Goal: Find specific page/section: Find specific page/section

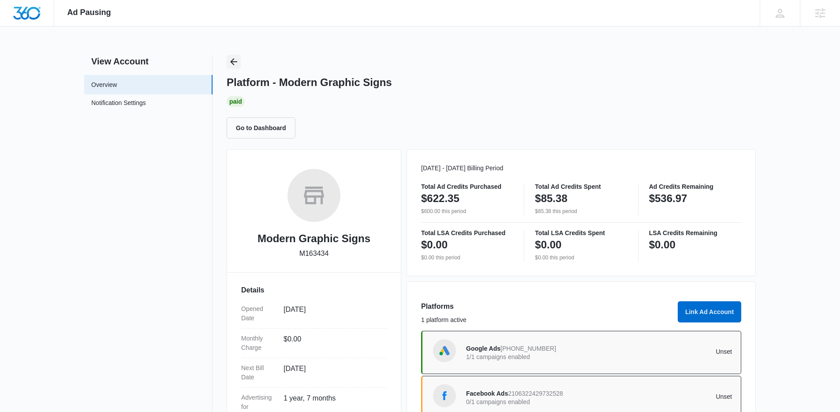
click at [228, 64] on button "Back" at bounding box center [234, 62] width 14 height 14
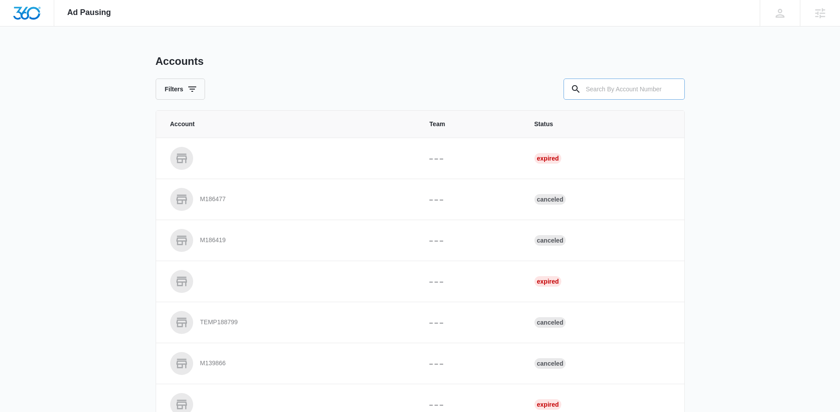
drag, startPoint x: 611, startPoint y: 102, endPoint x: 611, endPoint y: 95, distance: 7.1
click at [611, 97] on div "Accounts Filters Account Team Status – – – Expired M186477 – – – Canceled M1864…" at bounding box center [420, 326] width 529 height 542
click at [610, 93] on input "text" at bounding box center [623, 88] width 121 height 21
paste input "M8793"
type input "M8793"
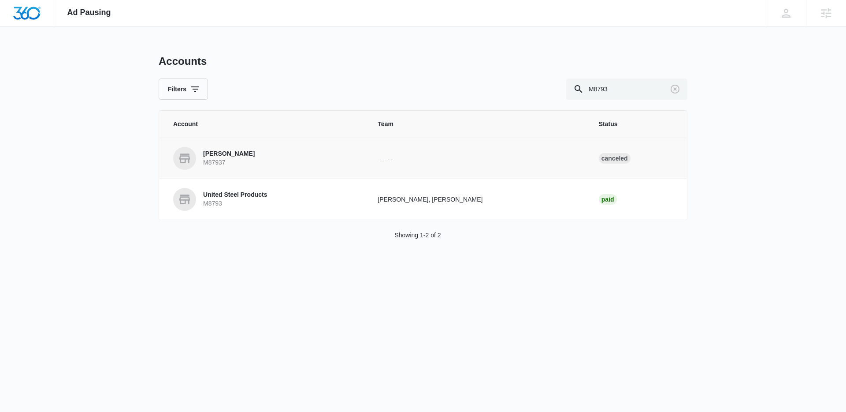
click at [226, 158] on p "M87937" at bounding box center [229, 162] width 52 height 9
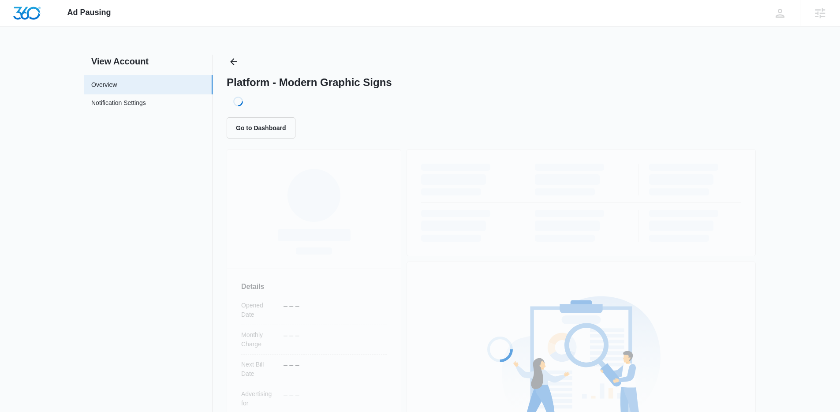
click at [227, 158] on div "Loading... Details Opened Date – – – Monthly Charge – – – Next Bill Date – – – …" at bounding box center [491, 340] width 529 height 382
click at [231, 66] on icon "Back" at bounding box center [233, 61] width 11 height 11
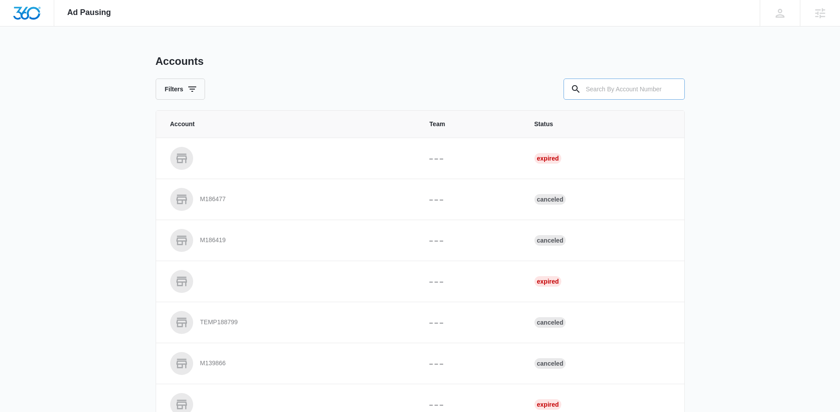
click at [629, 78] on input "text" at bounding box center [623, 88] width 121 height 21
paste input "M8793"
type input "M8793"
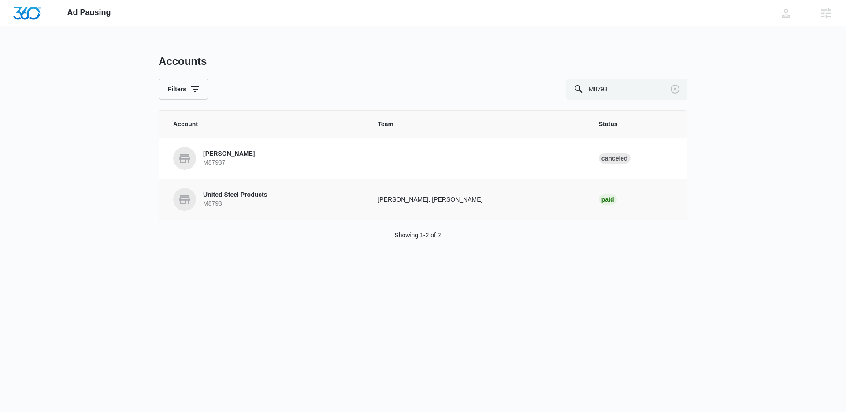
click at [210, 200] on p "M8793" at bounding box center [235, 203] width 64 height 9
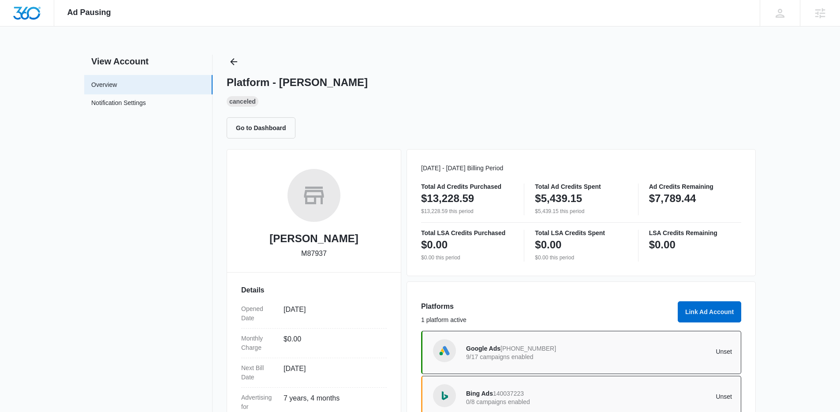
click at [233, 52] on div "Ad Pausing Apps Reputation Websites Forms CRM Email Social Shop Content Ads Int…" at bounding box center [420, 206] width 840 height 412
click at [231, 61] on icon "Back" at bounding box center [233, 61] width 11 height 11
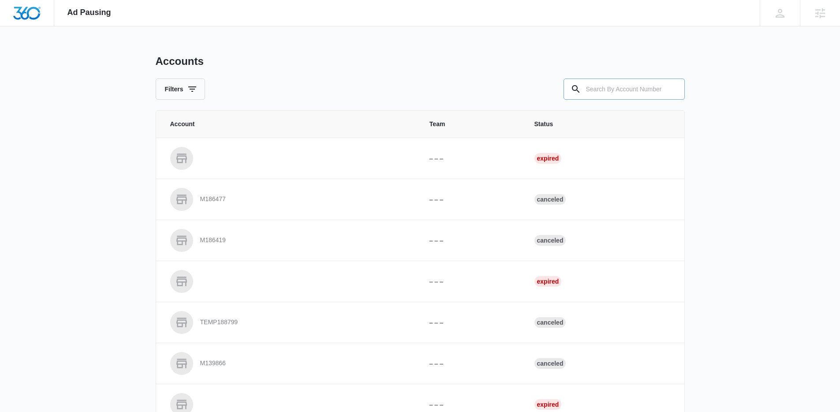
drag, startPoint x: 591, startPoint y: 74, endPoint x: 587, endPoint y: 89, distance: 15.2
click at [591, 76] on div "Accounts Filters" at bounding box center [420, 77] width 529 height 45
drag, startPoint x: 587, startPoint y: 89, endPoint x: 500, endPoint y: 82, distance: 87.1
click at [569, 87] on div at bounding box center [623, 88] width 121 height 21
paste input "M32547"
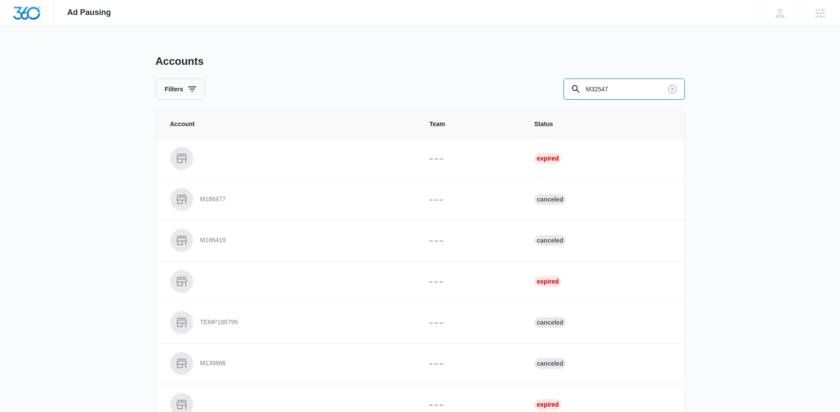
type input "M32547"
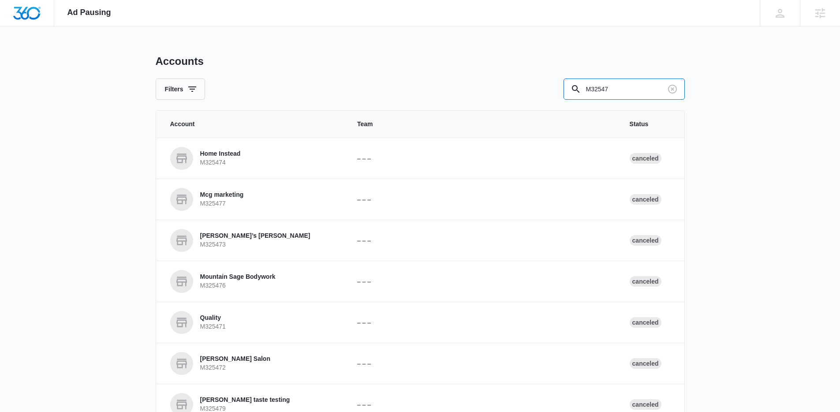
scroll to position [185, 0]
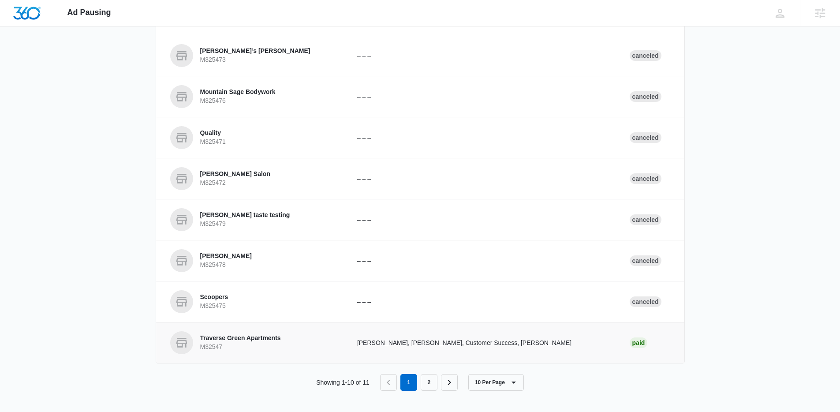
click at [238, 345] on p "M32547" at bounding box center [240, 346] width 81 height 9
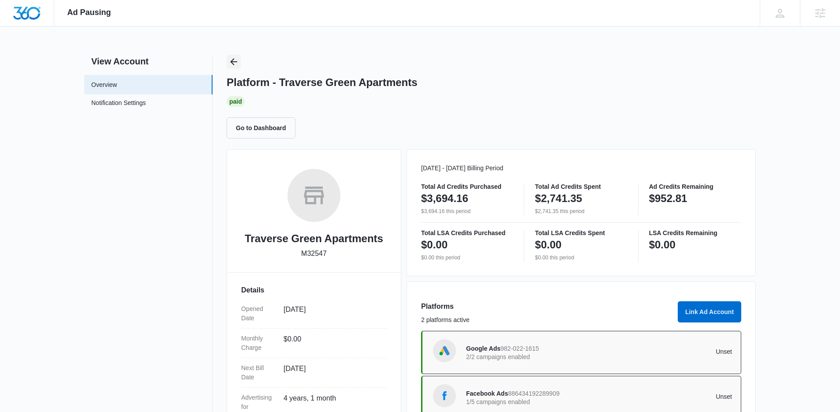
click at [234, 59] on icon "Back" at bounding box center [233, 61] width 11 height 11
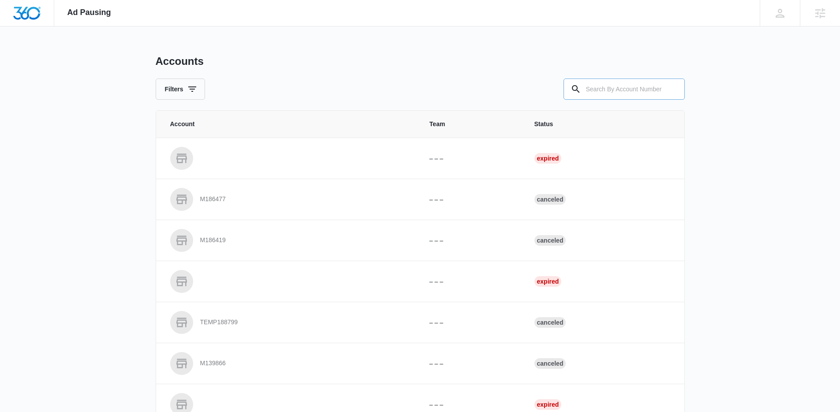
click at [641, 97] on input "text" at bounding box center [623, 88] width 121 height 21
paste input "M38418"
type input "M38418"
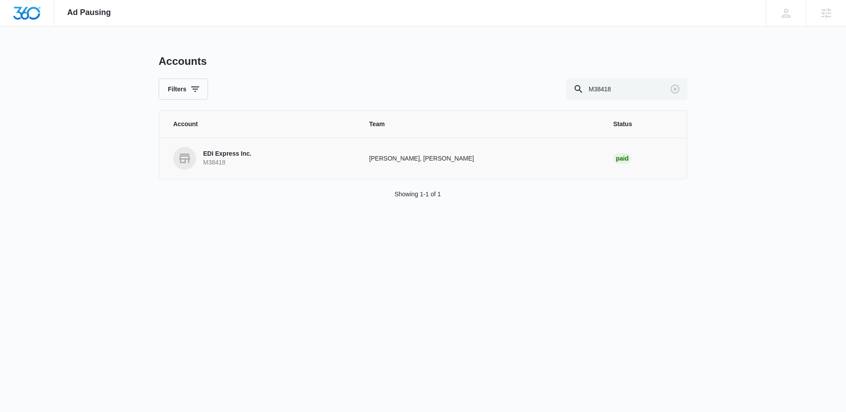
click at [206, 151] on p "EDI Express Inc." at bounding box center [227, 153] width 48 height 9
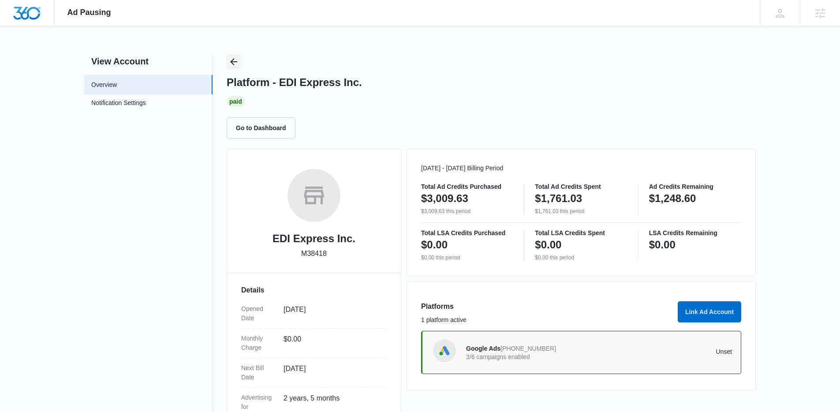
click at [234, 61] on icon "Back" at bounding box center [233, 61] width 11 height 11
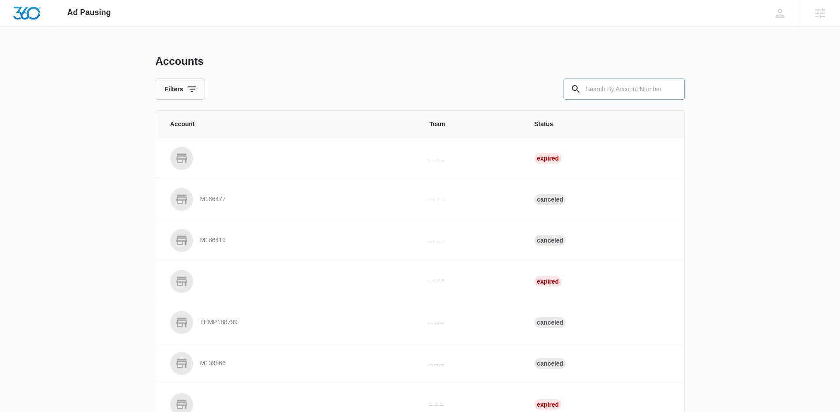
click at [599, 84] on input "text" at bounding box center [623, 88] width 121 height 21
paste input "M326069"
type input "M326069"
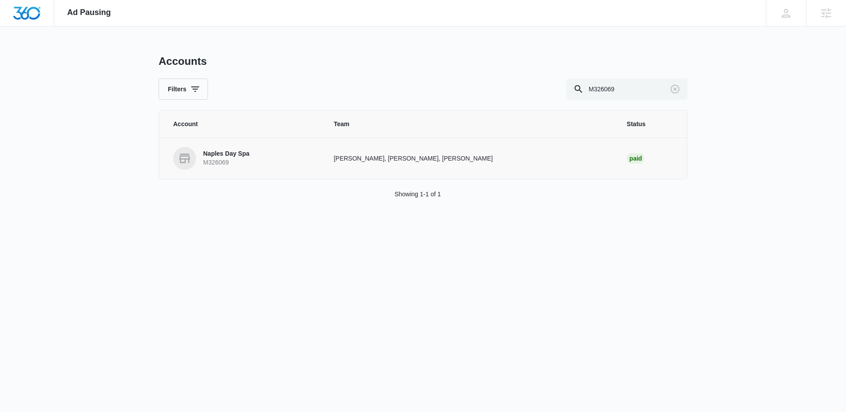
click at [222, 162] on p "M326069" at bounding box center [226, 162] width 46 height 9
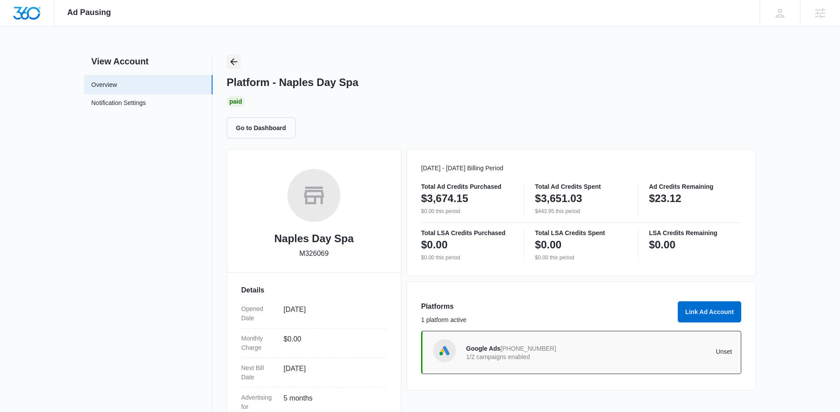
click at [231, 59] on icon "Back" at bounding box center [233, 61] width 11 height 11
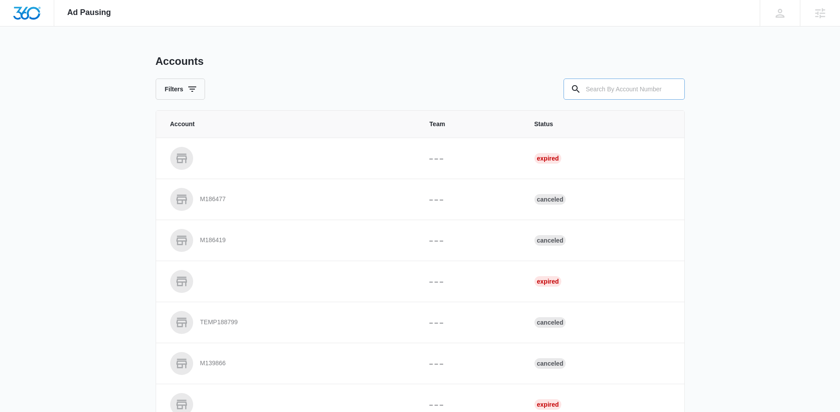
drag, startPoint x: 631, startPoint y: 87, endPoint x: 584, endPoint y: 89, distance: 47.6
click at [625, 87] on input "text" at bounding box center [623, 88] width 121 height 21
paste input "M324888"
type input "M324888"
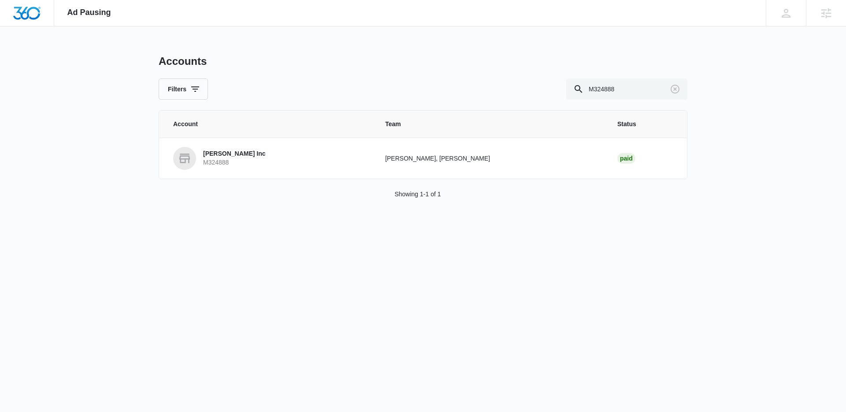
click at [231, 166] on p "M324888" at bounding box center [234, 162] width 63 height 9
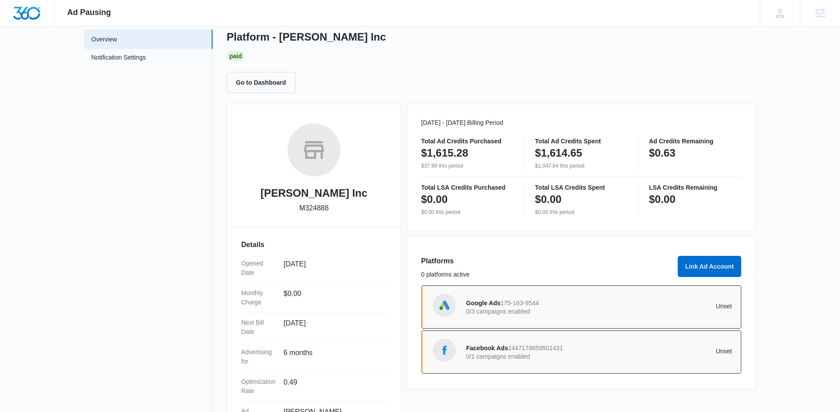
scroll to position [35, 0]
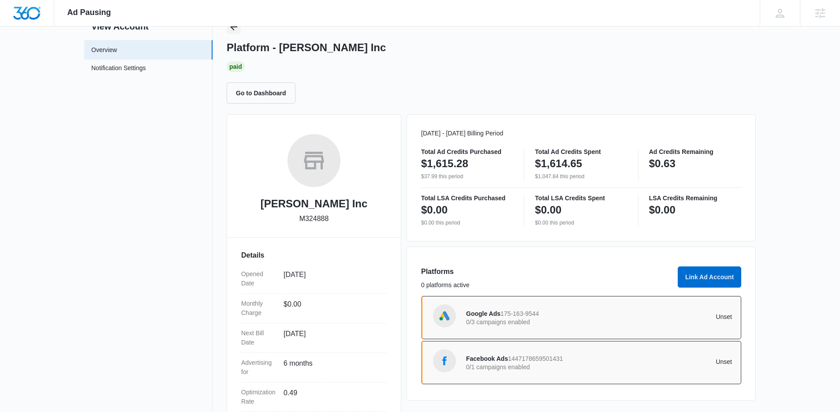
click at [234, 32] on icon "Back" at bounding box center [233, 27] width 11 height 11
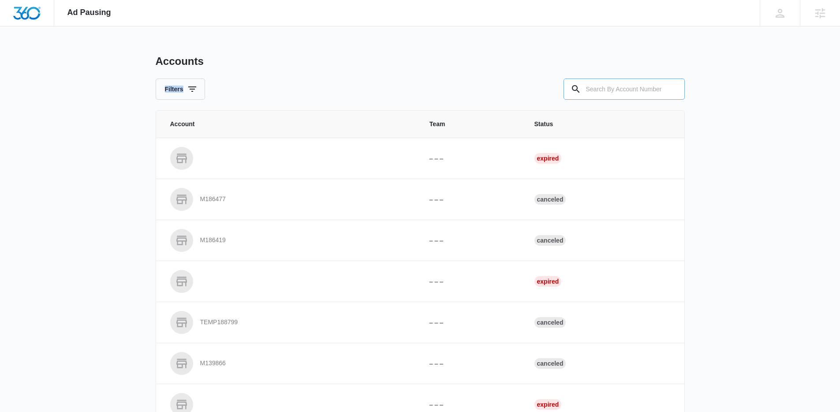
drag, startPoint x: 648, startPoint y: 73, endPoint x: 642, endPoint y: 81, distance: 10.4
click at [647, 75] on div "Accounts Filters" at bounding box center [420, 77] width 529 height 45
drag, startPoint x: 639, startPoint y: 83, endPoint x: 551, endPoint y: 76, distance: 88.4
click at [638, 83] on input "text" at bounding box center [623, 88] width 121 height 21
paste input "M8879"
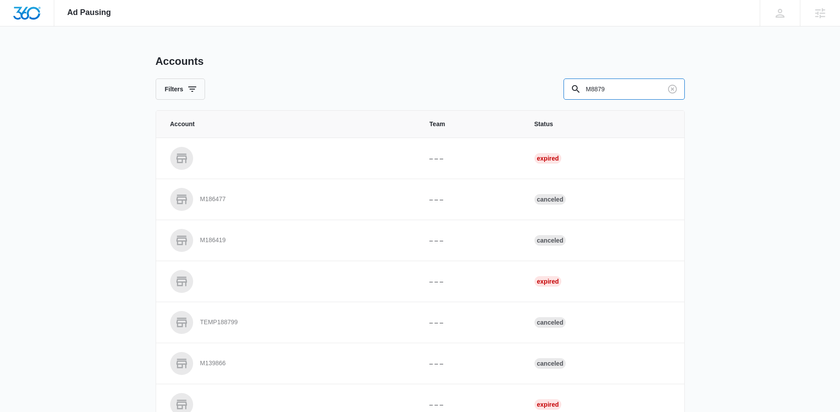
type input "M8879"
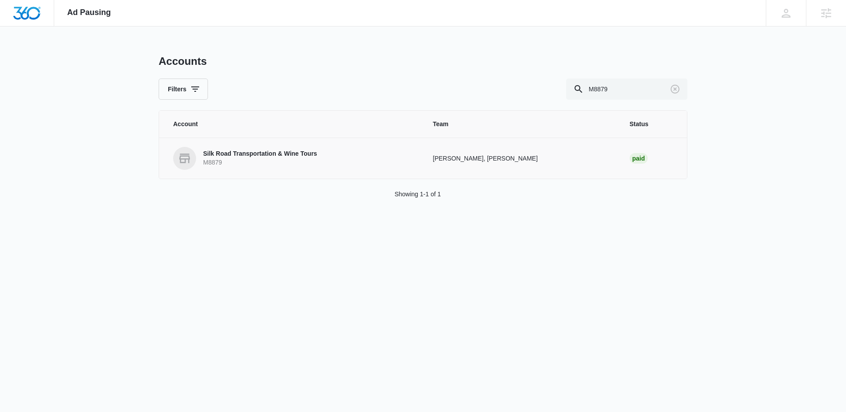
click at [233, 156] on p "Silk Road Transportation & Wine Tours" at bounding box center [260, 153] width 114 height 9
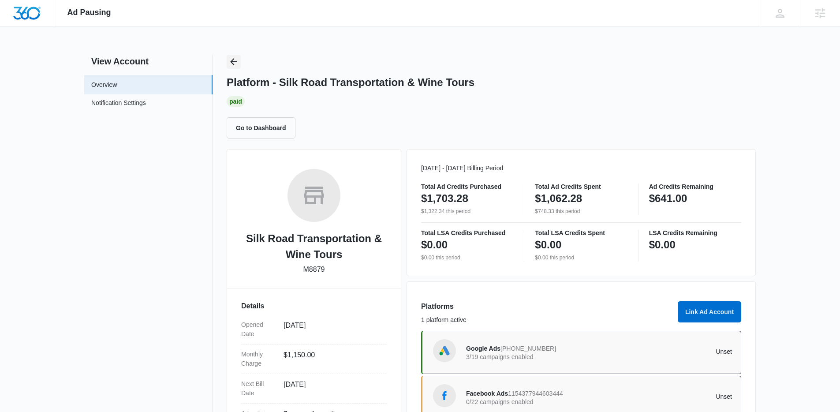
click at [234, 60] on icon "Back" at bounding box center [233, 61] width 11 height 11
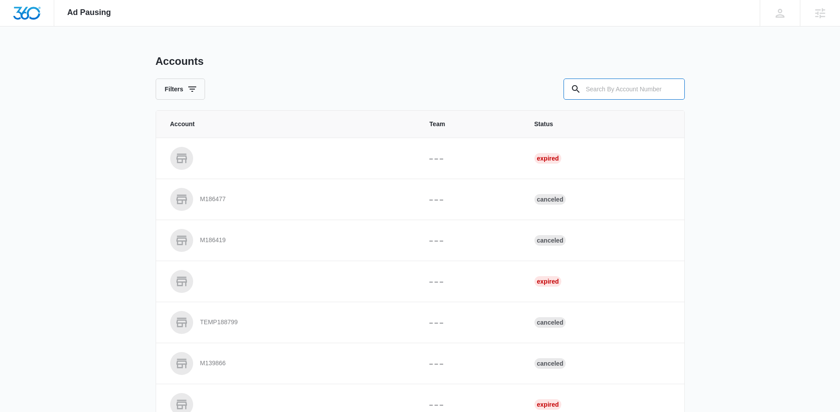
drag, startPoint x: 640, startPoint y: 98, endPoint x: 509, endPoint y: 89, distance: 131.2
click at [639, 98] on input "text" at bounding box center [623, 88] width 121 height 21
paste input "M38326"
type input "M38326"
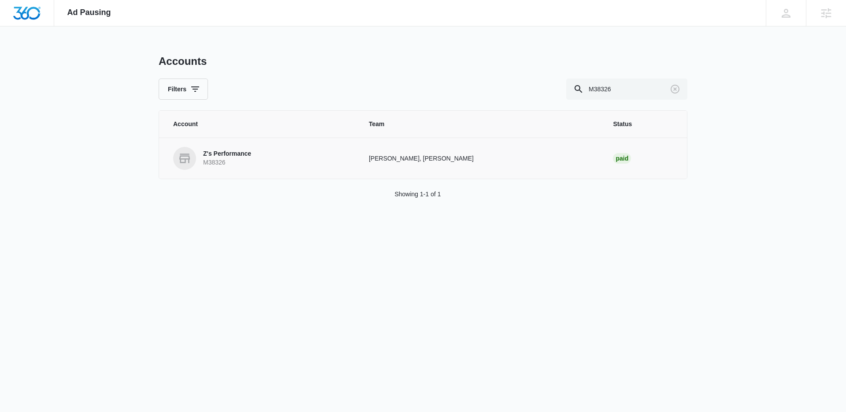
click at [222, 169] on link "Z's Performance M38326" at bounding box center [260, 158] width 175 height 23
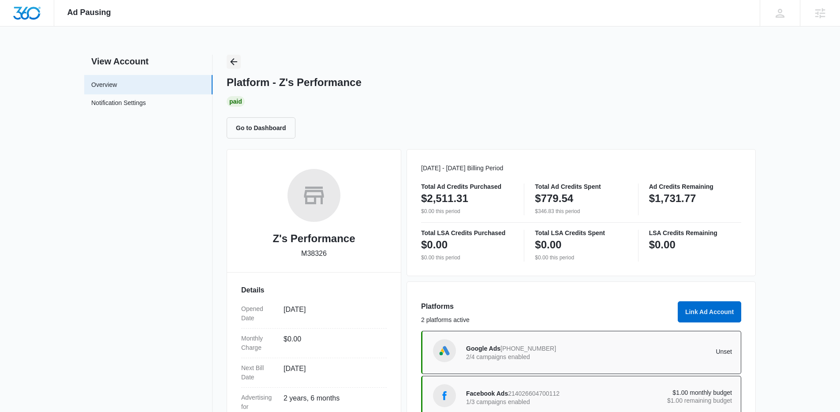
click at [239, 61] on button "Back" at bounding box center [234, 62] width 14 height 14
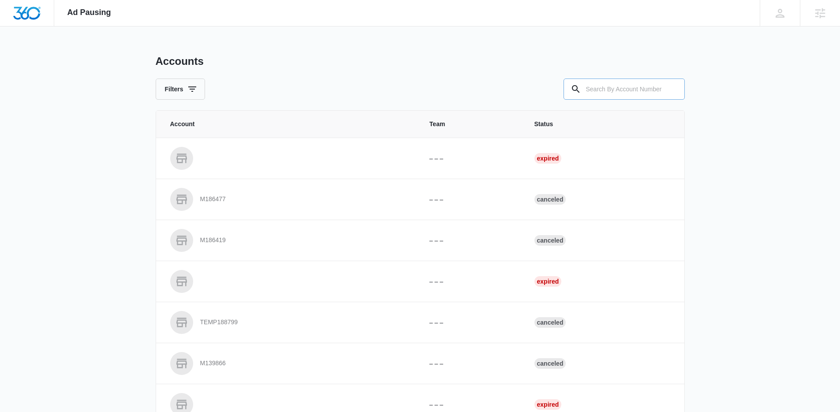
click at [606, 90] on input "text" at bounding box center [623, 88] width 121 height 21
paste input "M324366"
type input "M324366"
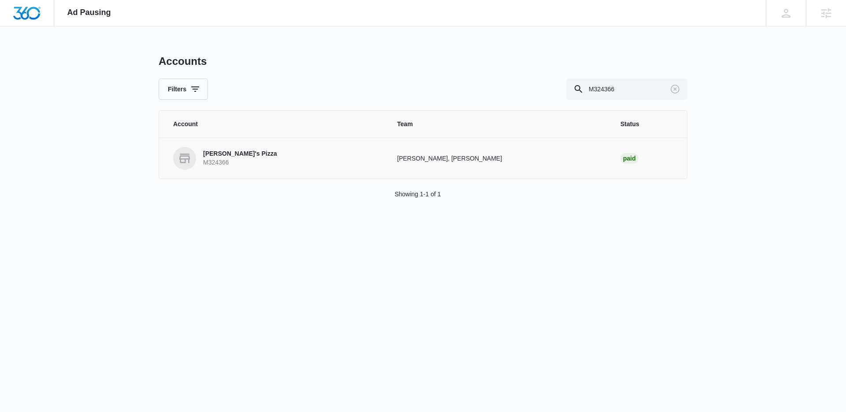
click at [227, 157] on p "Danny's Pizza" at bounding box center [240, 153] width 74 height 9
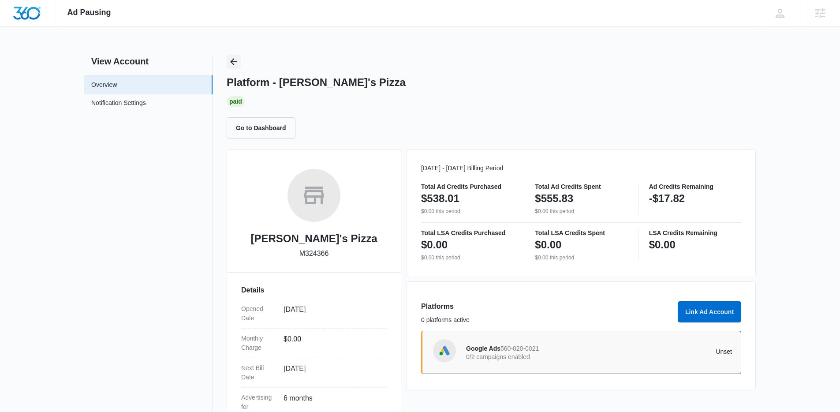
click at [230, 62] on icon "Back" at bounding box center [233, 61] width 11 height 11
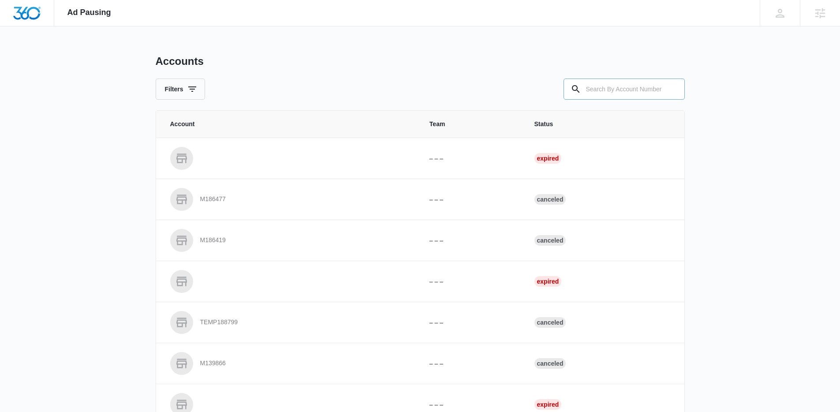
click at [580, 93] on div at bounding box center [576, 88] width 14 height 21
click at [587, 91] on input "text" at bounding box center [623, 88] width 121 height 21
paste input "M38179"
type input "M38179"
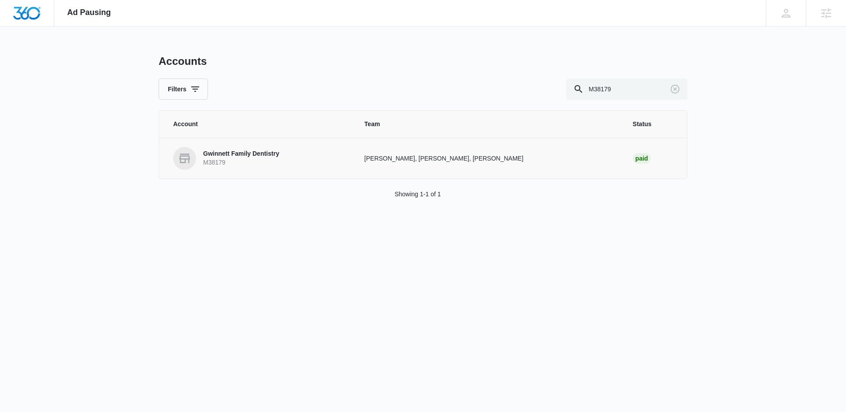
click at [229, 161] on p "M38179" at bounding box center [241, 162] width 76 height 9
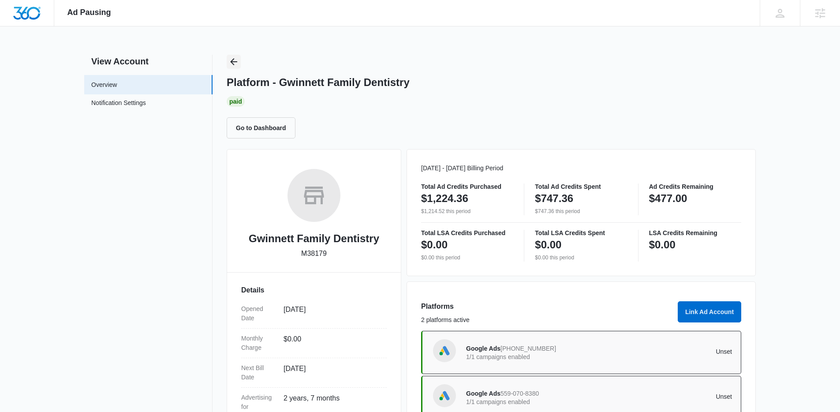
click at [240, 65] on button "Back" at bounding box center [234, 62] width 14 height 14
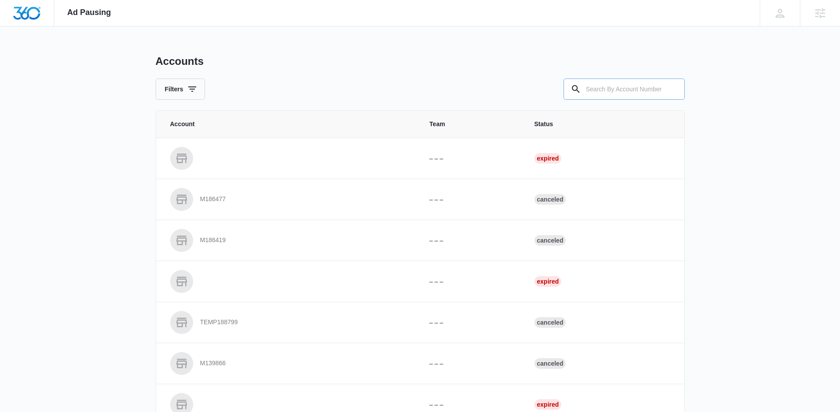
click at [654, 88] on input "text" at bounding box center [623, 88] width 121 height 21
paste input "C1651"
type input "C1651"
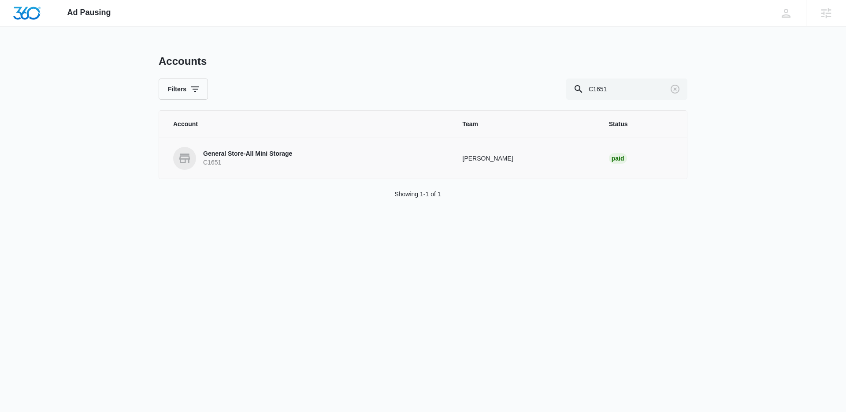
click at [210, 156] on p "General Store-All Mini Storage" at bounding box center [247, 153] width 89 height 9
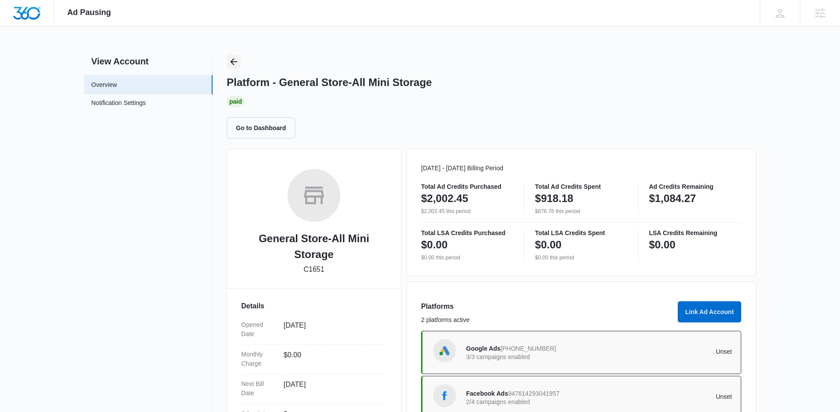
click at [237, 62] on icon "Back" at bounding box center [233, 61] width 11 height 11
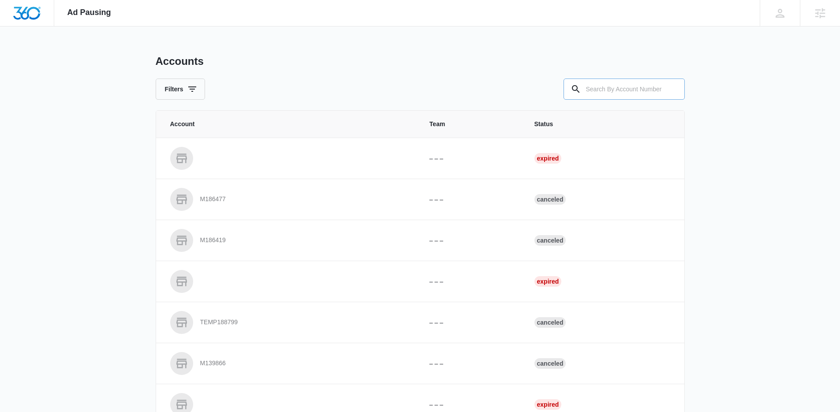
drag, startPoint x: 594, startPoint y: 82, endPoint x: 599, endPoint y: 88, distance: 8.7
click at [598, 86] on input "text" at bounding box center [623, 88] width 121 height 21
paste input "M8928"
type input "M8928"
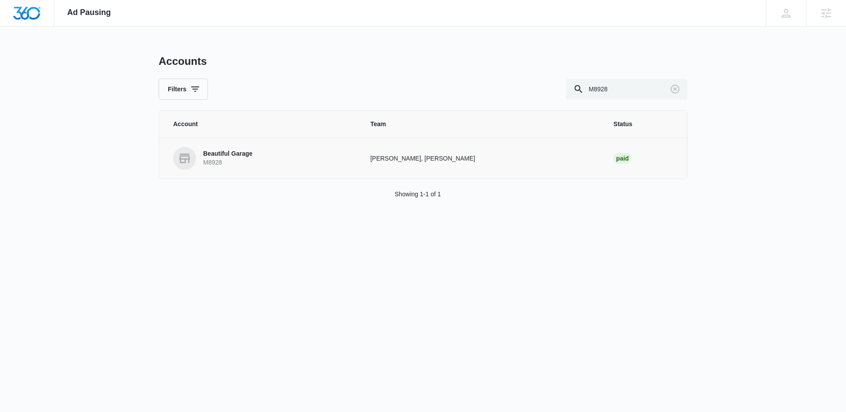
click at [231, 156] on p "Beautiful Garage" at bounding box center [227, 153] width 49 height 9
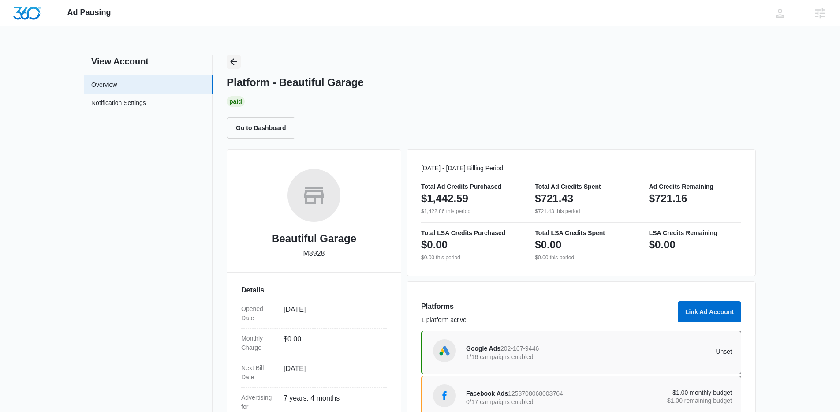
click at [229, 55] on button "Back" at bounding box center [234, 62] width 14 height 14
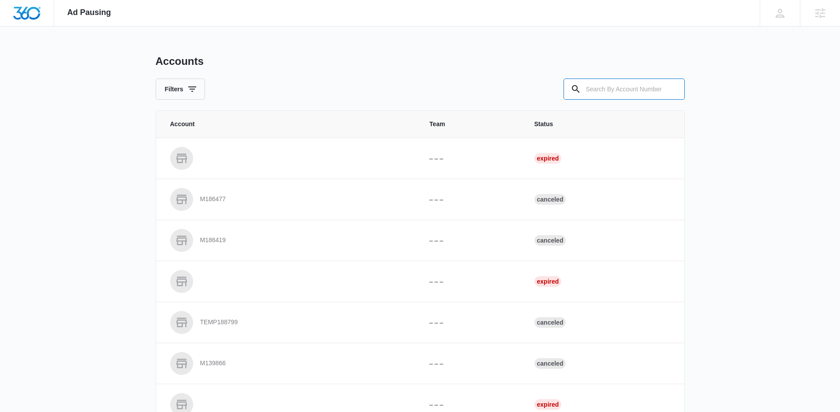
drag, startPoint x: 587, startPoint y: 94, endPoint x: 553, endPoint y: 87, distance: 35.2
click at [584, 93] on input "text" at bounding box center [623, 88] width 121 height 21
paste input "M31074"
type input "M31074"
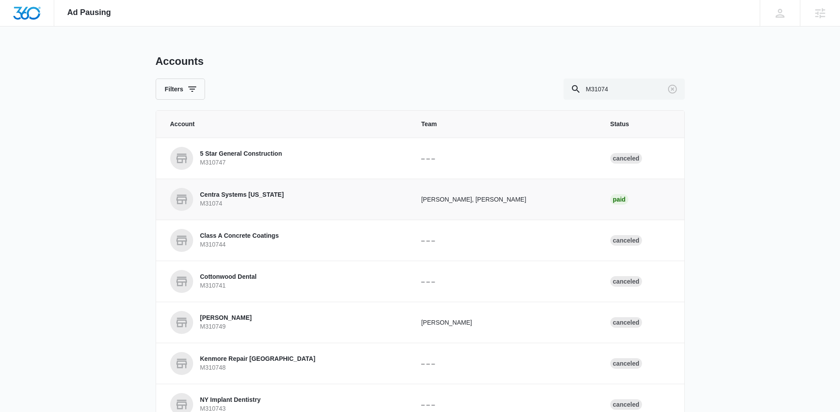
click at [226, 197] on p "Centra Systems Hawaii" at bounding box center [242, 194] width 84 height 9
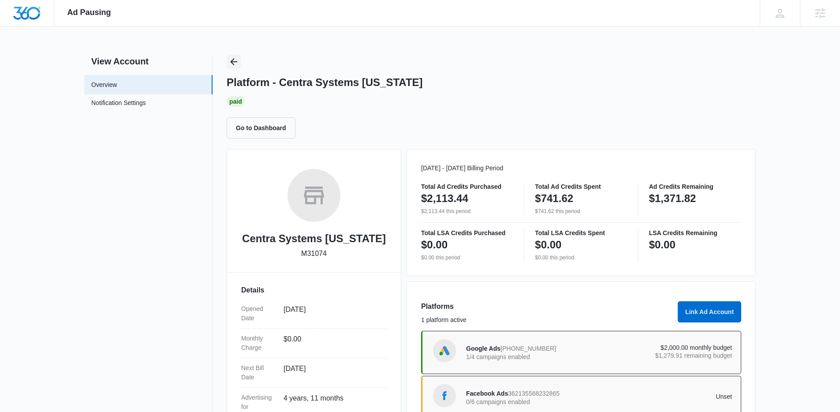
click at [234, 59] on icon "Back" at bounding box center [233, 61] width 11 height 11
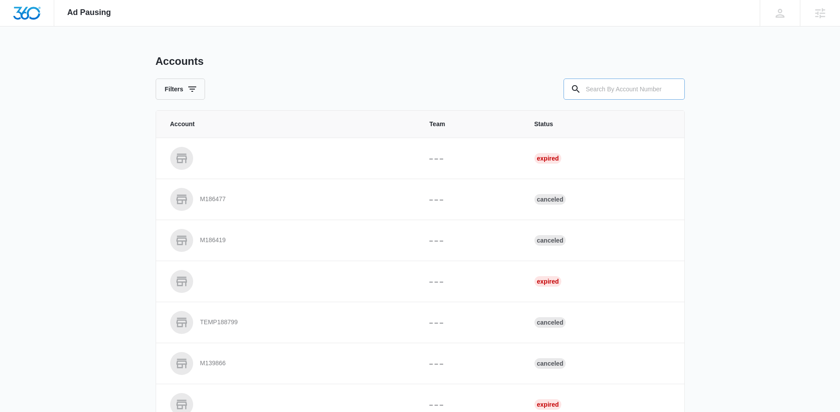
drag, startPoint x: 621, startPoint y: 96, endPoint x: 615, endPoint y: 97, distance: 6.7
click at [621, 96] on input "text" at bounding box center [623, 88] width 121 height 21
paste input "M26741"
type input "M26741"
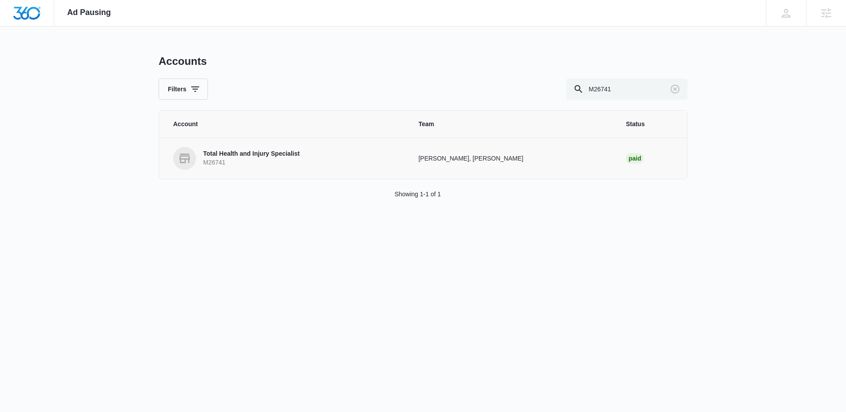
click at [250, 159] on p "M26741" at bounding box center [251, 162] width 97 height 9
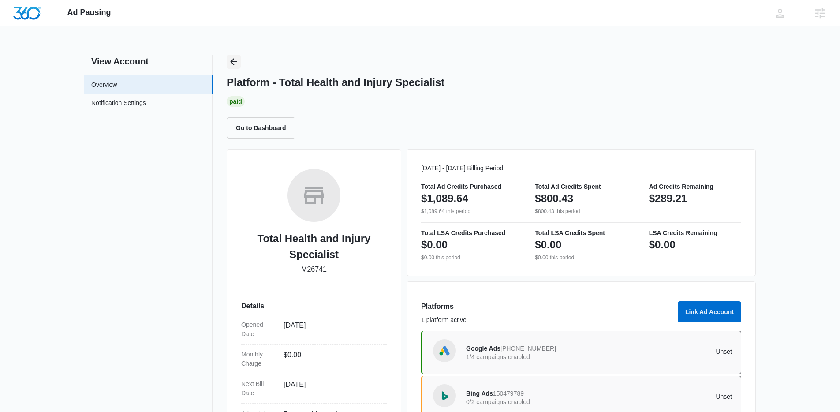
click at [231, 59] on icon "Back" at bounding box center [233, 61] width 11 height 11
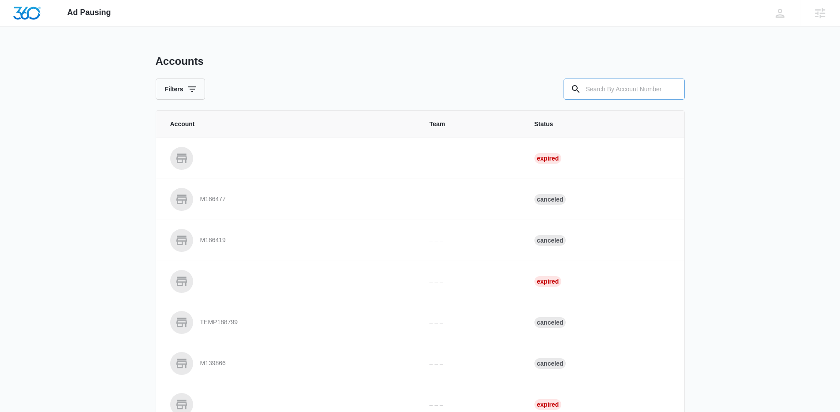
click at [584, 90] on input "text" at bounding box center [623, 88] width 121 height 21
paste input "M6911"
type input "M6911"
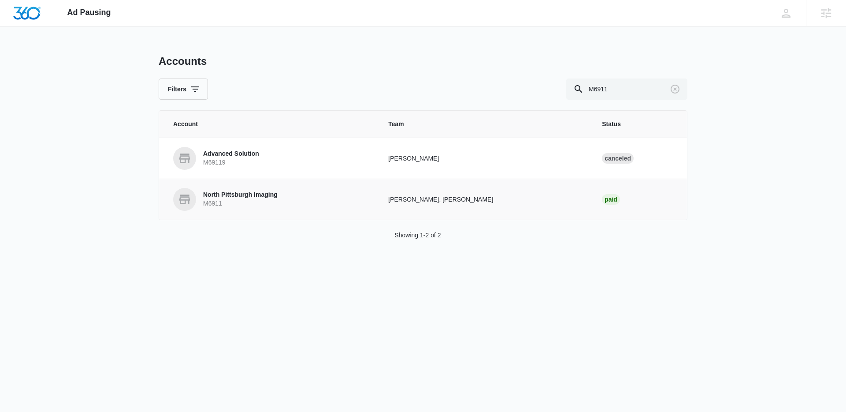
click at [235, 194] on p "North Pittsburgh Imaging" at bounding box center [240, 194] width 74 height 9
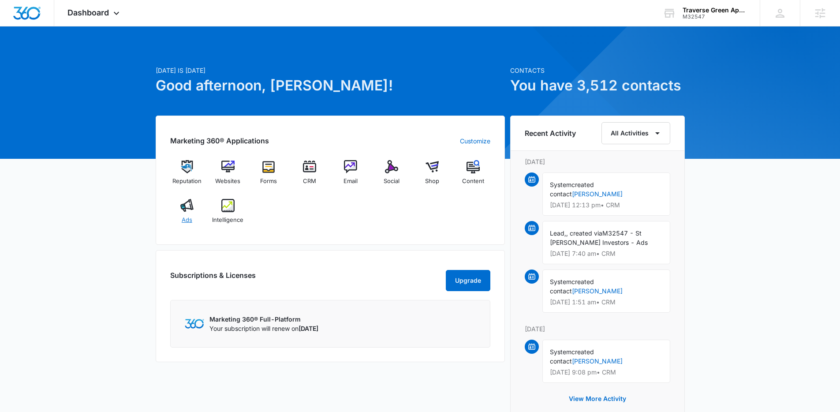
click at [186, 208] on img at bounding box center [186, 205] width 13 height 13
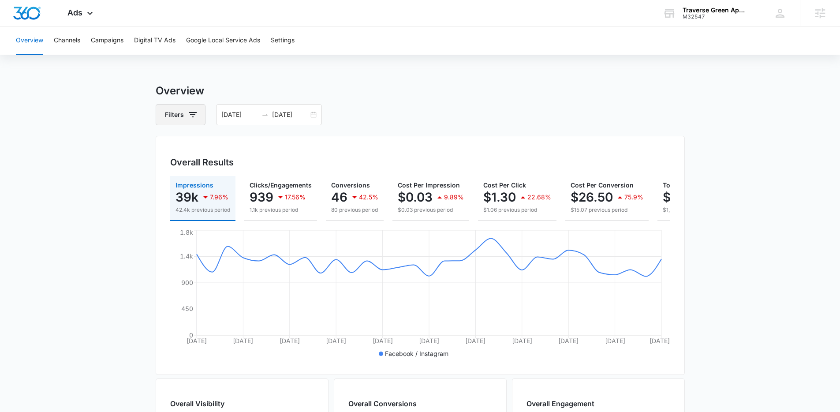
click at [184, 115] on button "Filters" at bounding box center [181, 114] width 50 height 21
click at [215, 151] on div "Channel 1" at bounding box center [217, 147] width 101 height 14
click at [259, 146] on icon "Show Channel filters" at bounding box center [261, 146] width 11 height 11
click at [419, 113] on div "Filters 08/15/2025 09/14/2025" at bounding box center [420, 114] width 529 height 21
click at [197, 122] on button "Filters" at bounding box center [181, 114] width 50 height 21
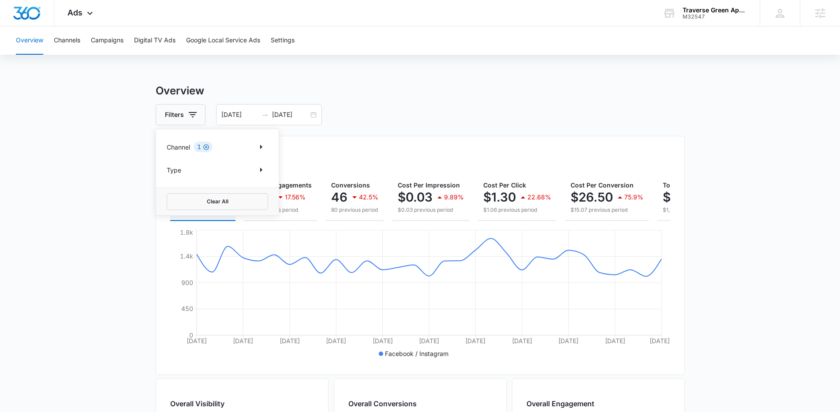
click at [209, 148] on icon "Clear" at bounding box center [206, 147] width 7 height 7
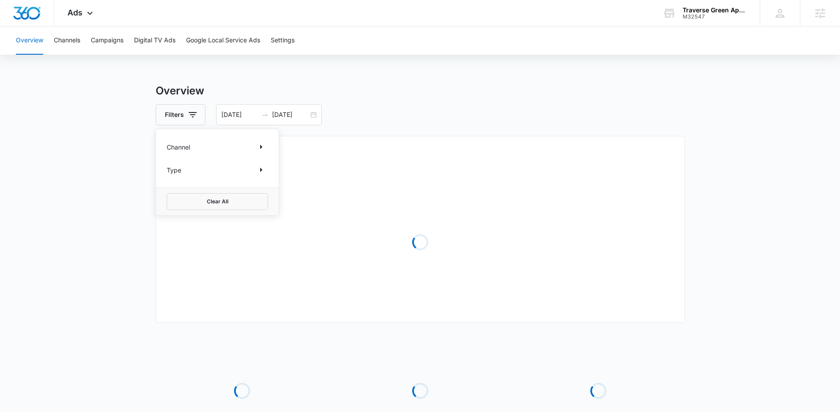
click at [477, 114] on div "Filters Channel Type Clear All 08/15/2025 09/14/2025" at bounding box center [420, 114] width 529 height 21
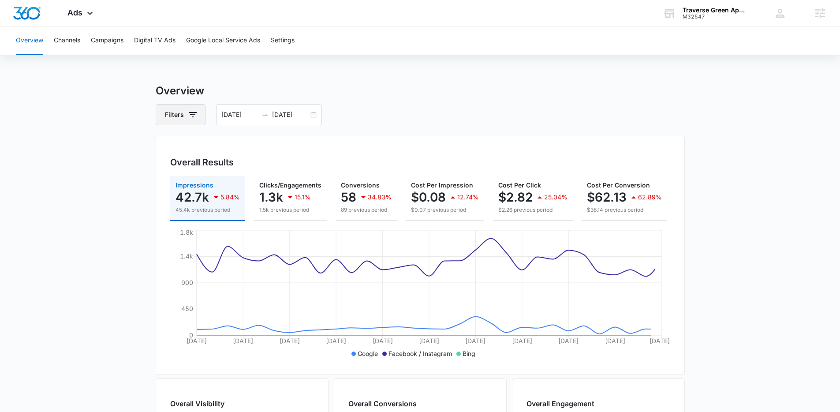
click at [187, 115] on icon "button" at bounding box center [192, 114] width 11 height 11
click at [224, 151] on div "Channel" at bounding box center [217, 147] width 101 height 14
click at [258, 146] on icon "Show Channel filters" at bounding box center [261, 146] width 11 height 11
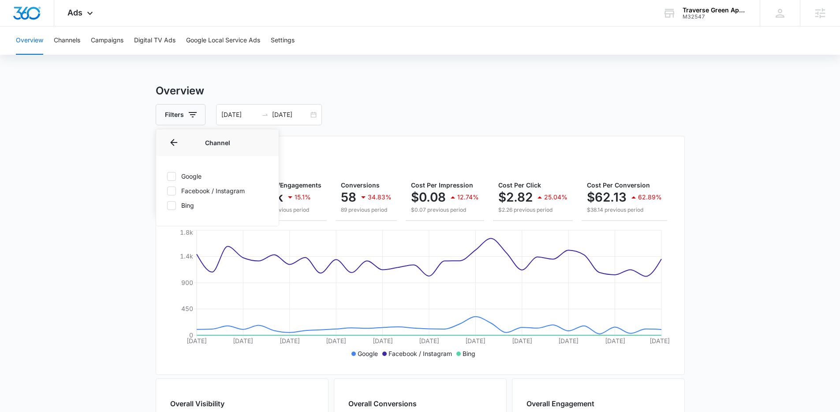
click at [174, 177] on icon at bounding box center [171, 176] width 8 height 8
click at [167, 176] on input "Google" at bounding box center [167, 176] width 0 height 0
checkbox input "true"
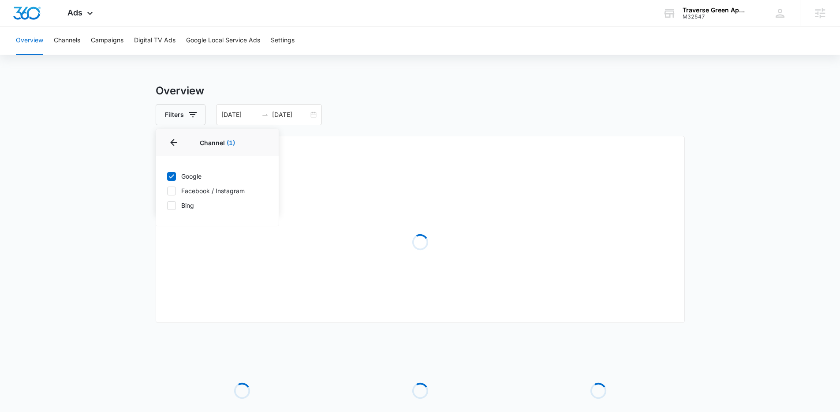
click at [446, 102] on div "Overview Filters Channel 1 Channel (1) Google Facebook / Instagram Bing Type Cl…" at bounding box center [420, 285] width 529 height 405
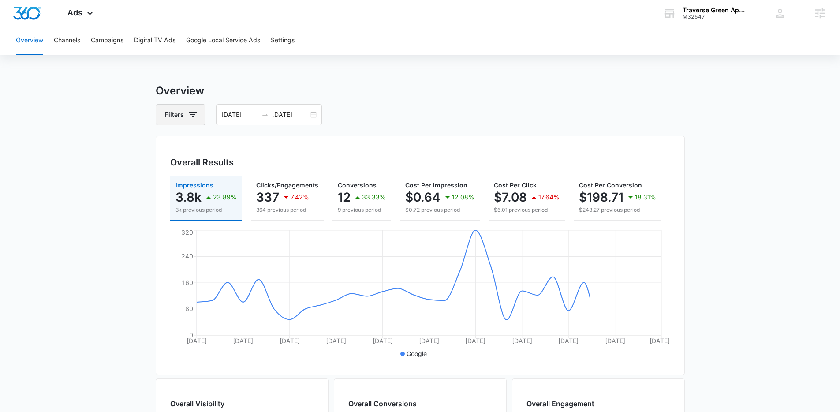
click at [196, 107] on button "Filters" at bounding box center [181, 114] width 50 height 21
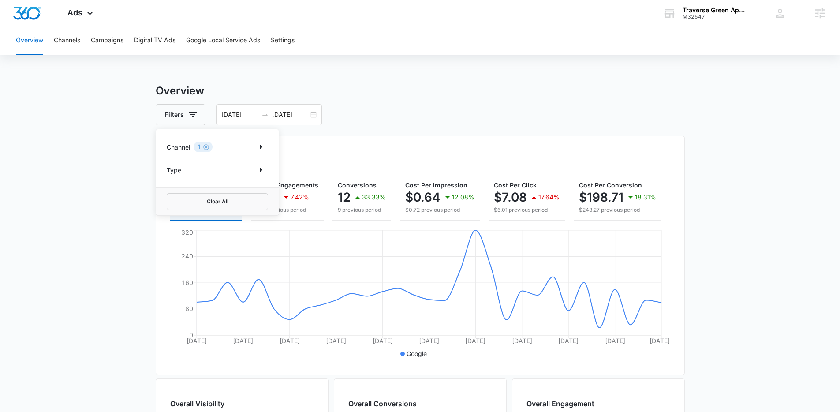
drag, startPoint x: 208, startPoint y: 146, endPoint x: 211, endPoint y: 143, distance: 4.7
click at [208, 146] on icon "Clear" at bounding box center [206, 147] width 7 height 7
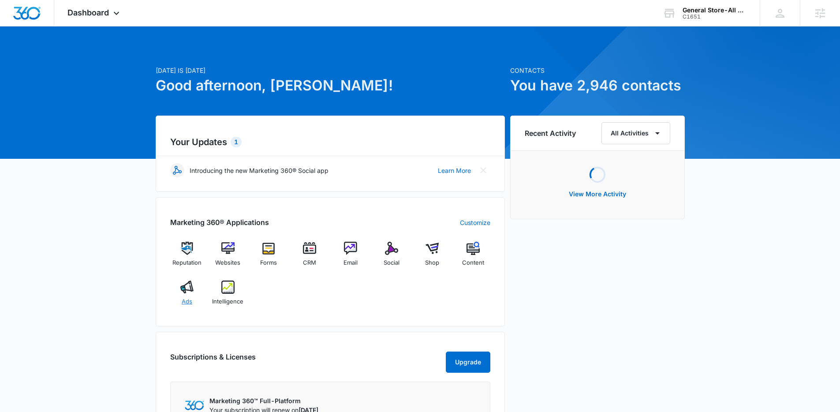
click at [179, 295] on div "Ads" at bounding box center [187, 296] width 34 height 32
